Goal: Task Accomplishment & Management: Complete application form

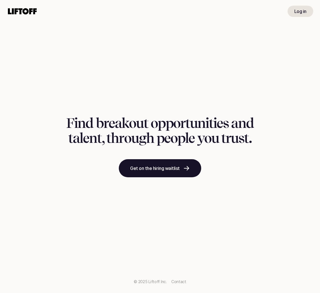
click at [23, 10] on use at bounding box center [22, 11] width 29 height 6
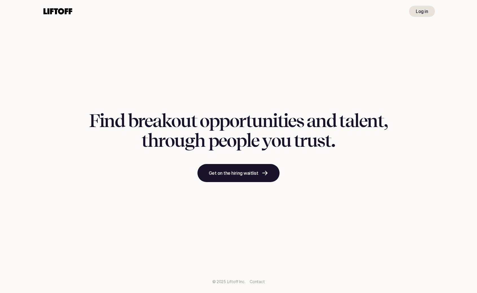
click at [277, 171] on link "Get on the hiring waitlist" at bounding box center [239, 173] width 82 height 18
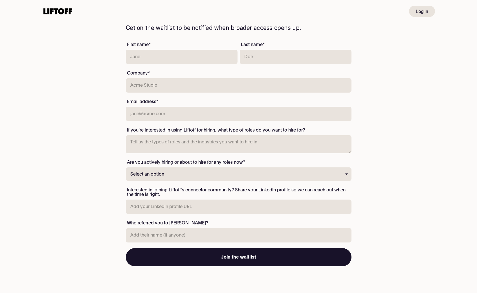
scroll to position [50, 0]
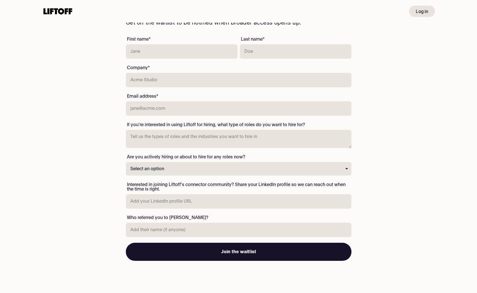
click at [215, 50] on input "text" at bounding box center [182, 51] width 112 height 14
click at [93, 115] on div "Liftoff is currently in private beta, connecting incredible people to opportuni…" at bounding box center [238, 126] width 477 height 306
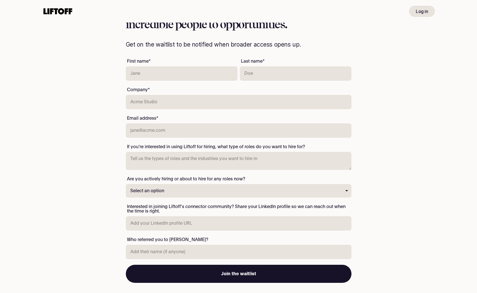
scroll to position [28, 0]
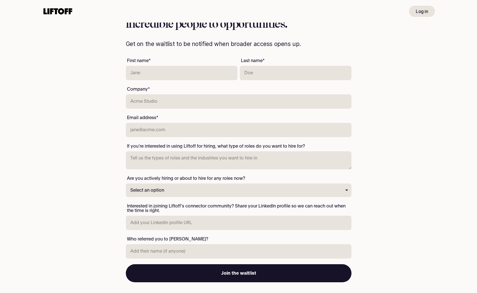
click at [189, 187] on select "Select an option Yes, I'm hiring for these now or would like to start immediate…" at bounding box center [239, 190] width 226 height 14
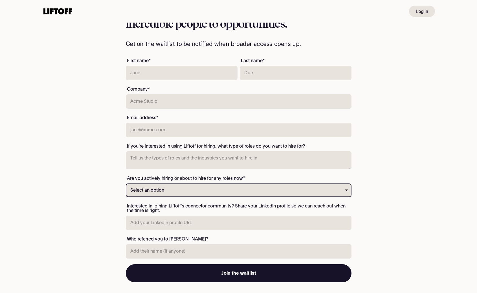
click at [188, 69] on input "text" at bounding box center [182, 73] width 112 height 14
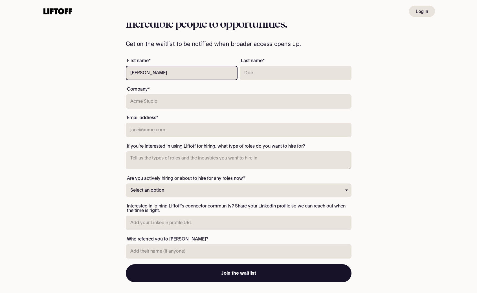
type input "[PERSON_NAME]"
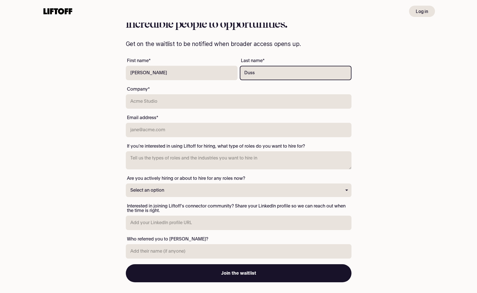
type input "Duss"
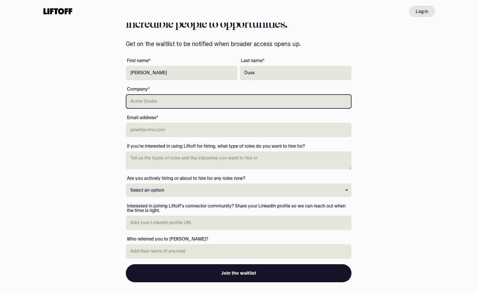
scroll to position [81, 0]
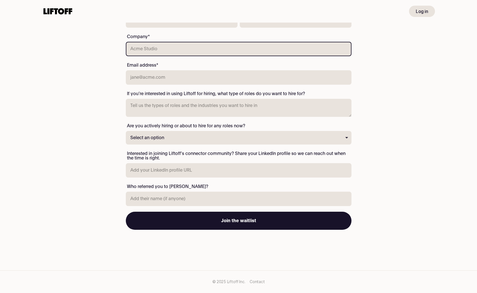
click at [135, 134] on select "Select an option Yes, I'm hiring for these now or would like to start immediate…" at bounding box center [239, 138] width 226 height 14
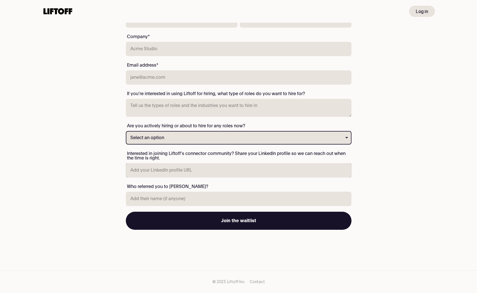
click at [220, 175] on input "text" at bounding box center [239, 170] width 226 height 14
